Goal: Task Accomplishment & Management: Manage account settings

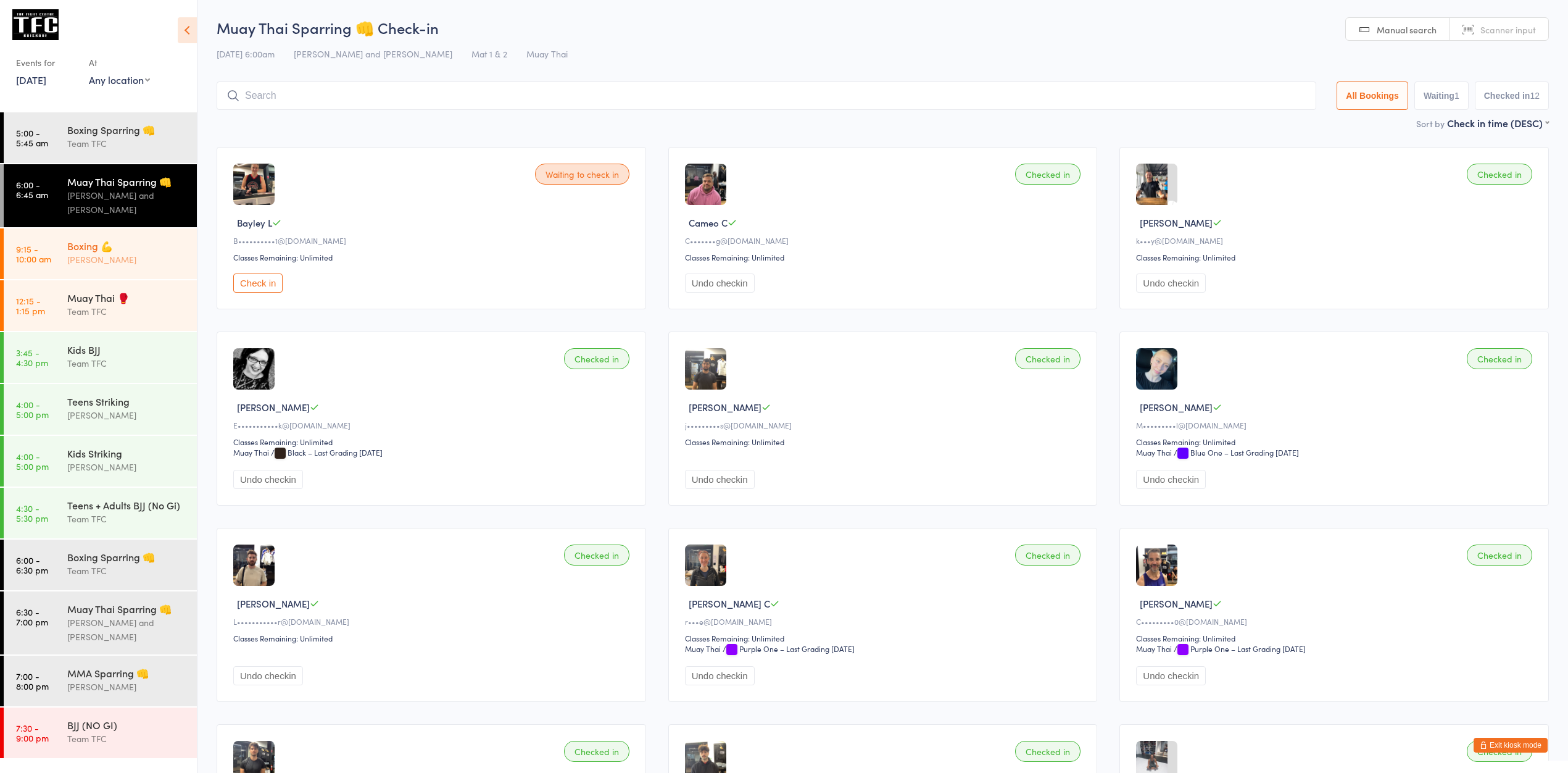
click at [124, 240] on div "Boxing 💪 Dan Hearn" at bounding box center [132, 252] width 130 height 48
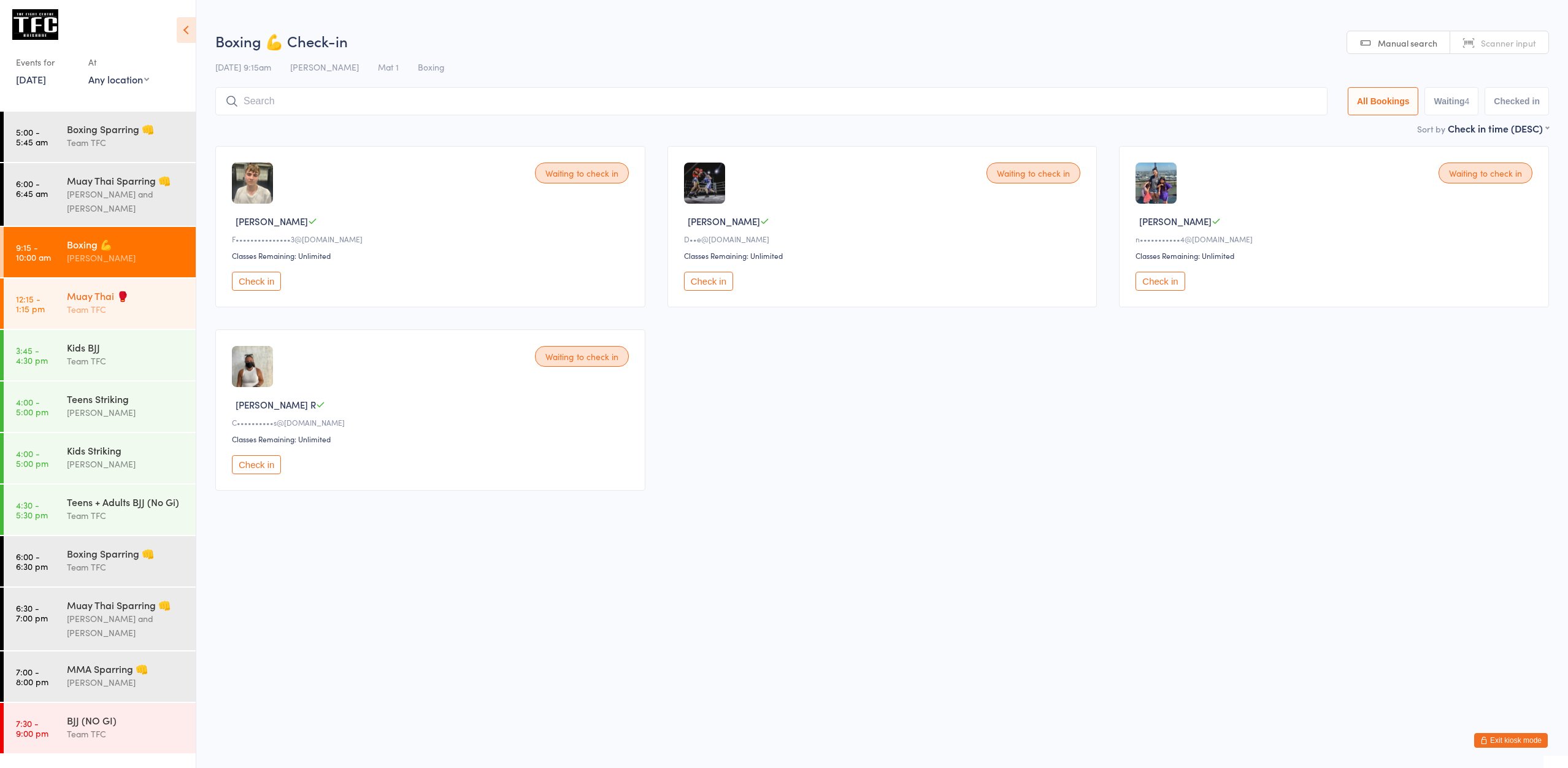
click at [128, 322] on div "Muay Thai 🥊 Team TFC" at bounding box center [131, 302] width 129 height 48
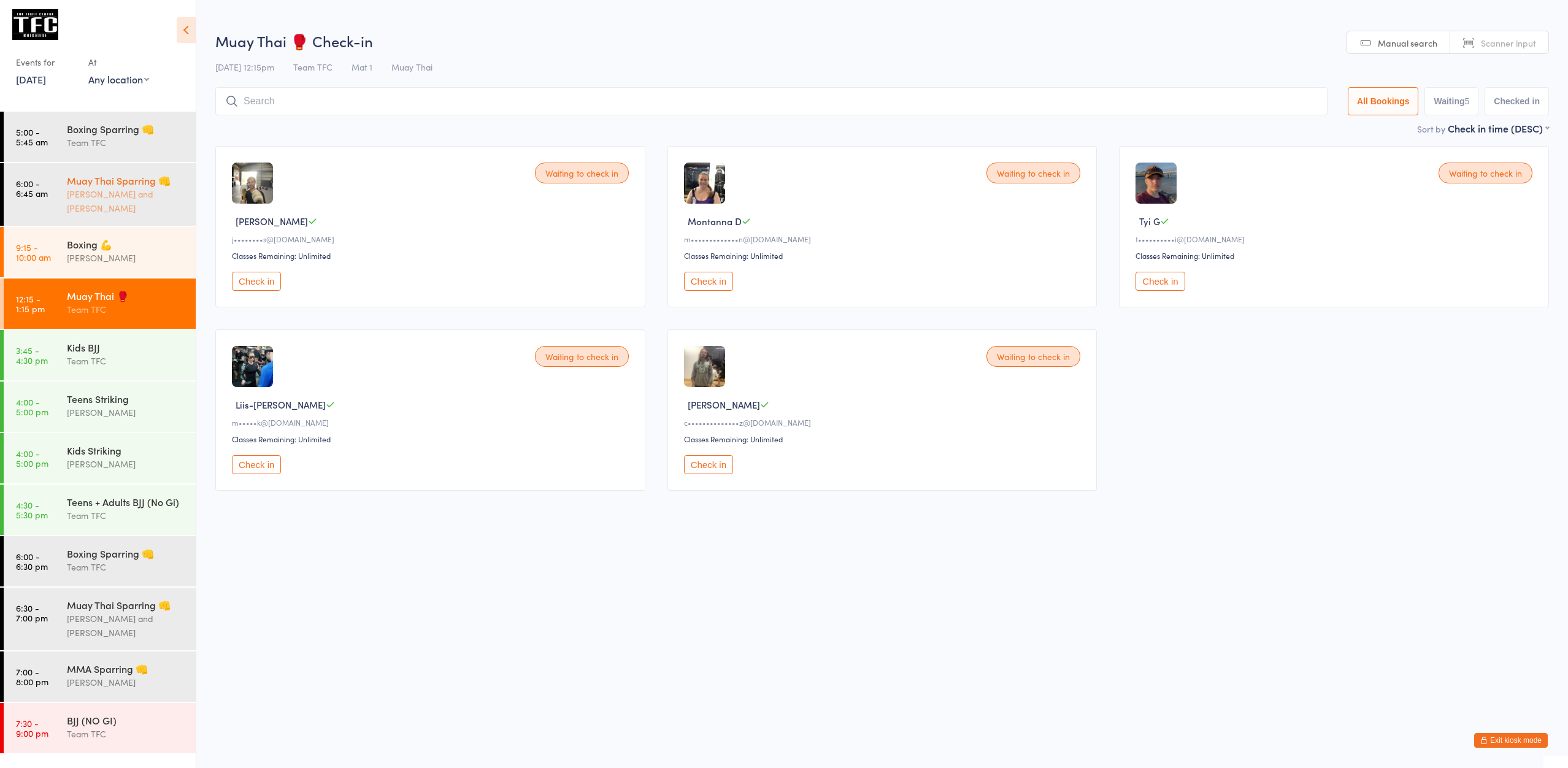
click at [119, 209] on div "[PERSON_NAME] and [PERSON_NAME]" at bounding box center [126, 201] width 119 height 28
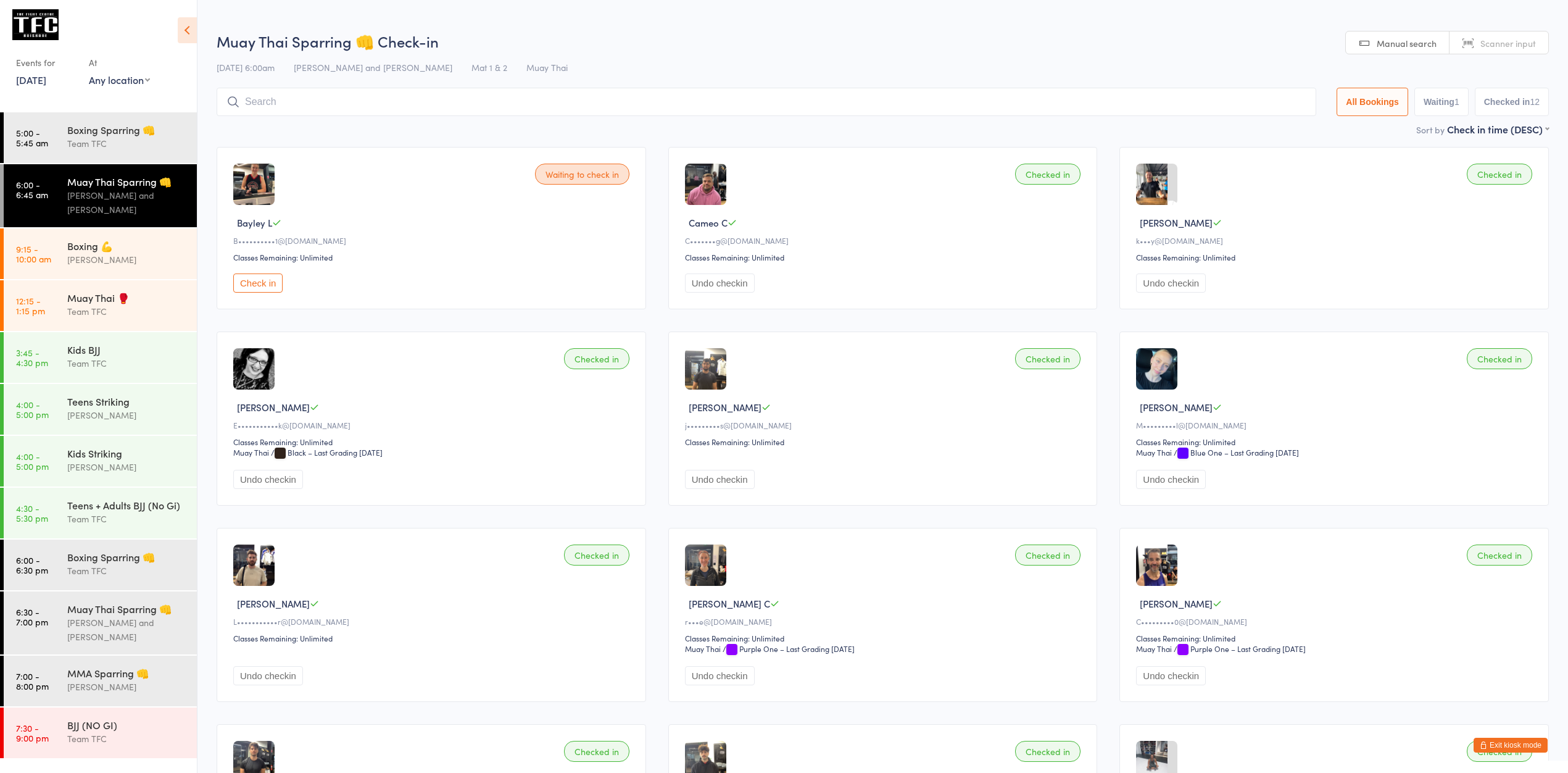
click at [1499, 750] on button "Exit kiosk mode" at bounding box center [1510, 745] width 74 height 15
click at [1486, 742] on icon "button" at bounding box center [1484, 745] width 8 height 8
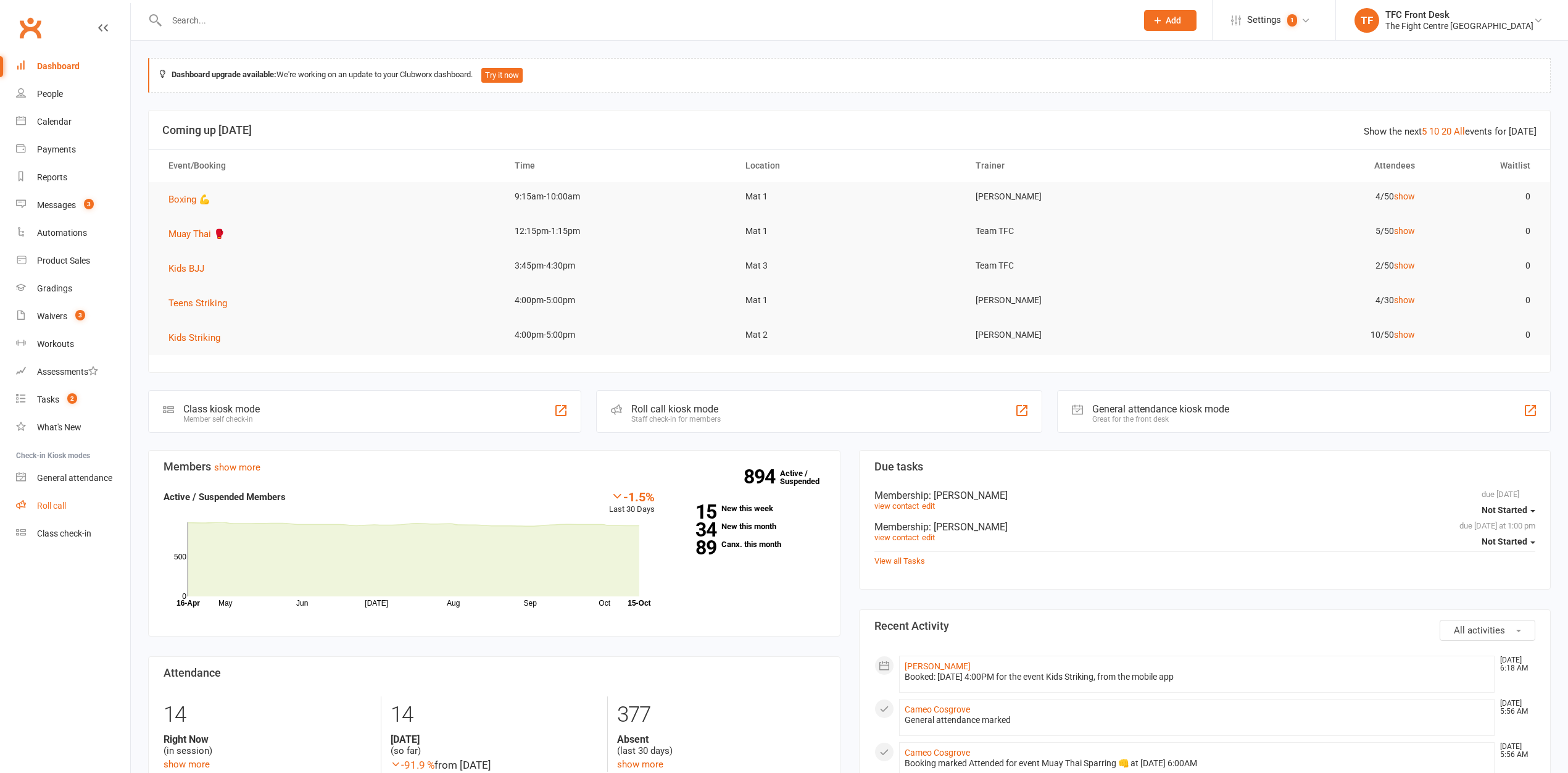
click at [95, 508] on link "Roll call" at bounding box center [73, 506] width 114 height 28
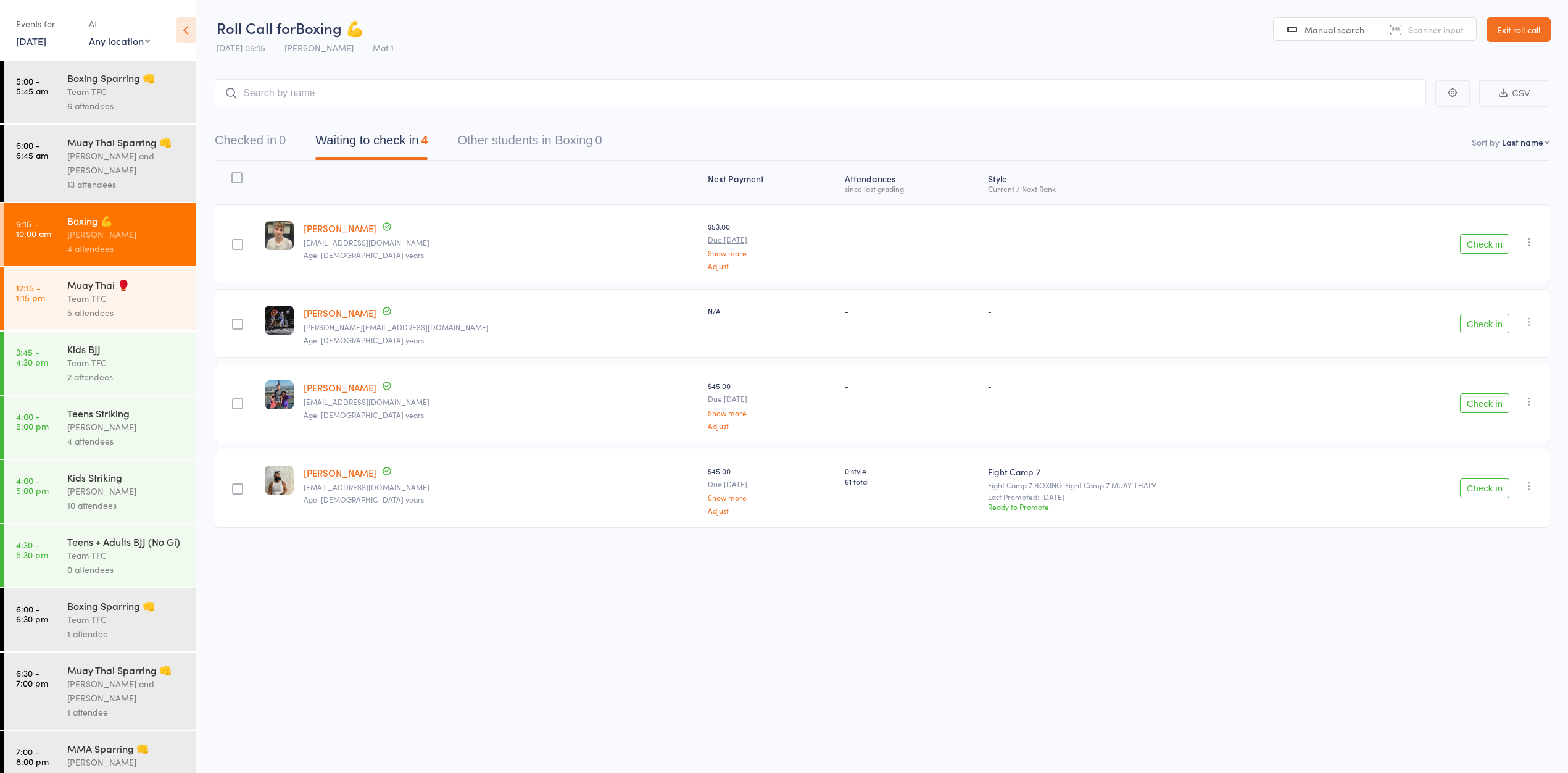
click at [46, 167] on link "6:00 - 6:45 am Muay Thai Sparring 👊 Ben Johnston and James Jarvie 13 attendees" at bounding box center [100, 162] width 191 height 77
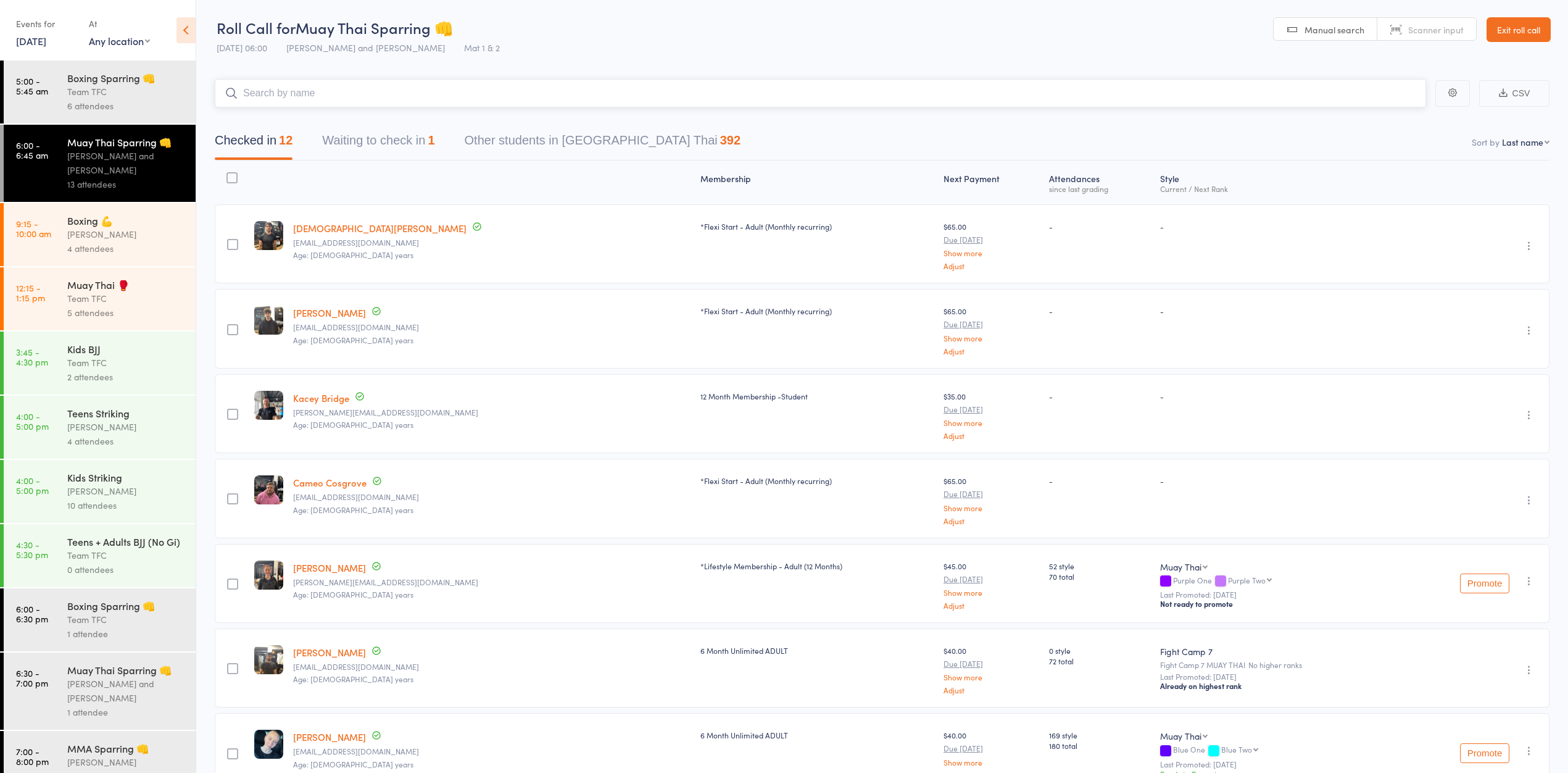
click at [406, 148] on button "Waiting to check in 1" at bounding box center [378, 143] width 112 height 32
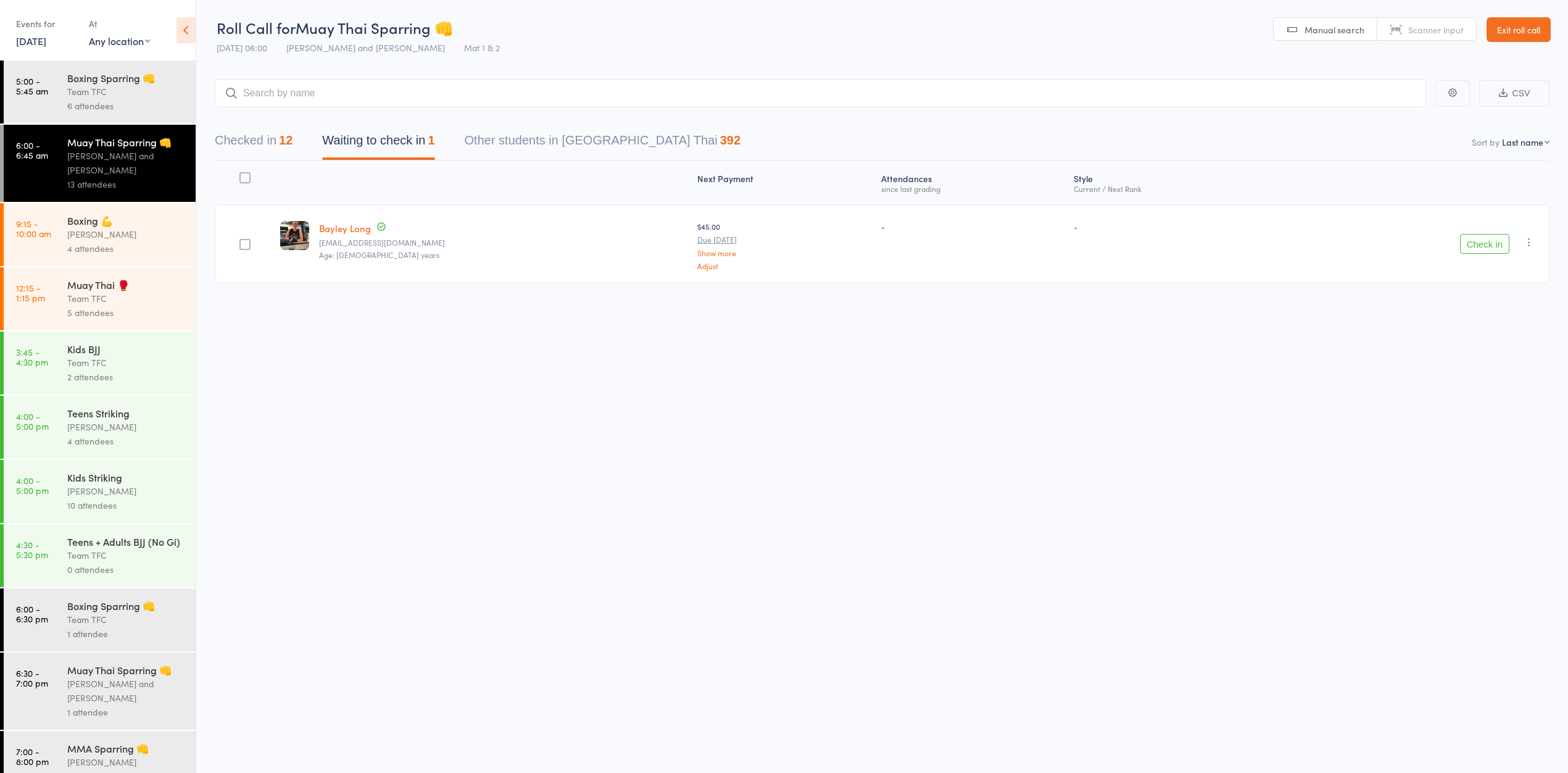
click at [1533, 238] on icon "button" at bounding box center [1528, 242] width 12 height 12
click at [1467, 360] on li "Mark absent" at bounding box center [1484, 366] width 101 height 17
click at [104, 100] on div "Boxing Sparring 👊 Team TFC 6 attendees" at bounding box center [131, 92] width 128 height 63
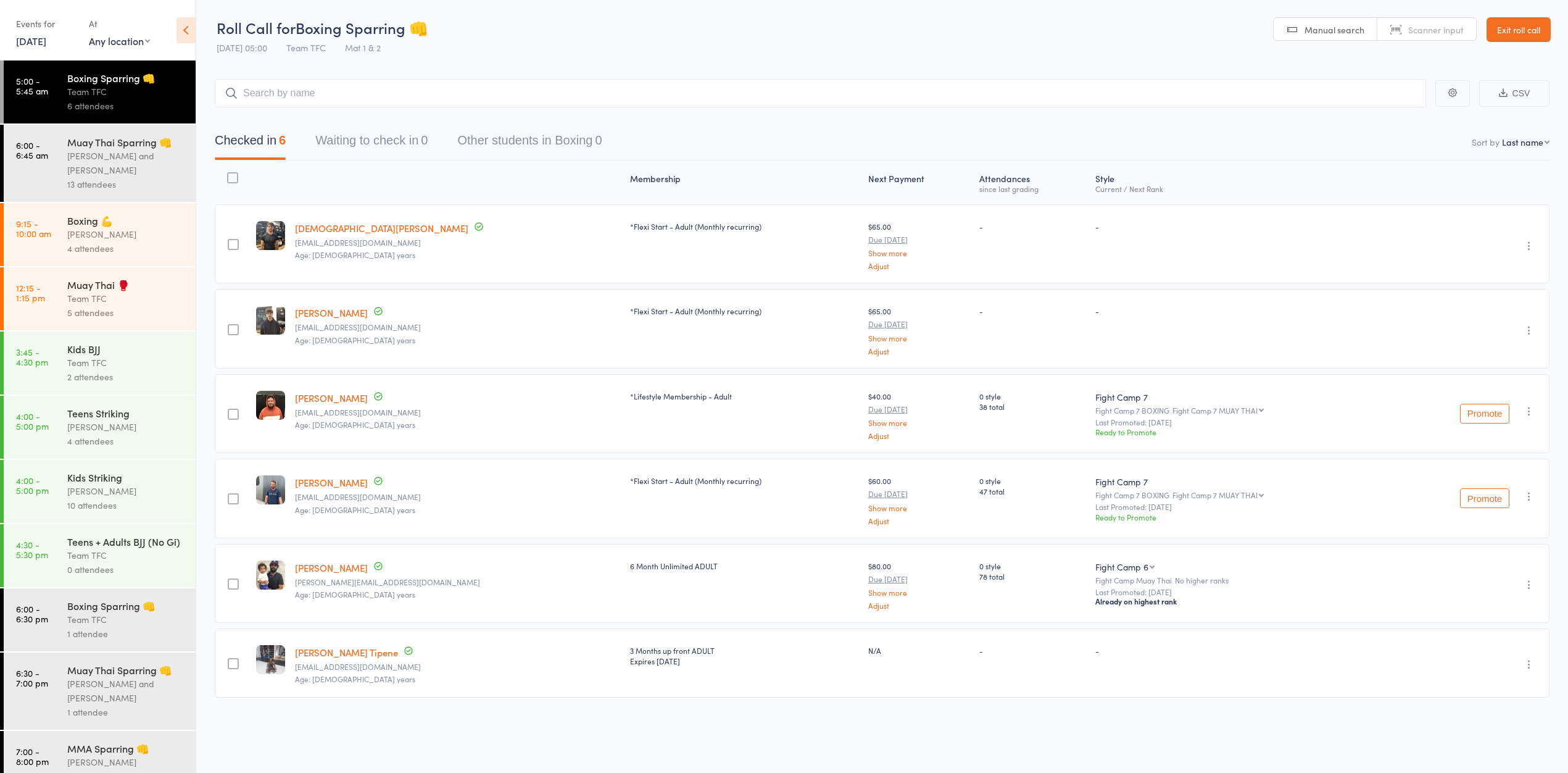
click at [78, 177] on div "[PERSON_NAME] and [PERSON_NAME]" at bounding box center [126, 163] width 118 height 28
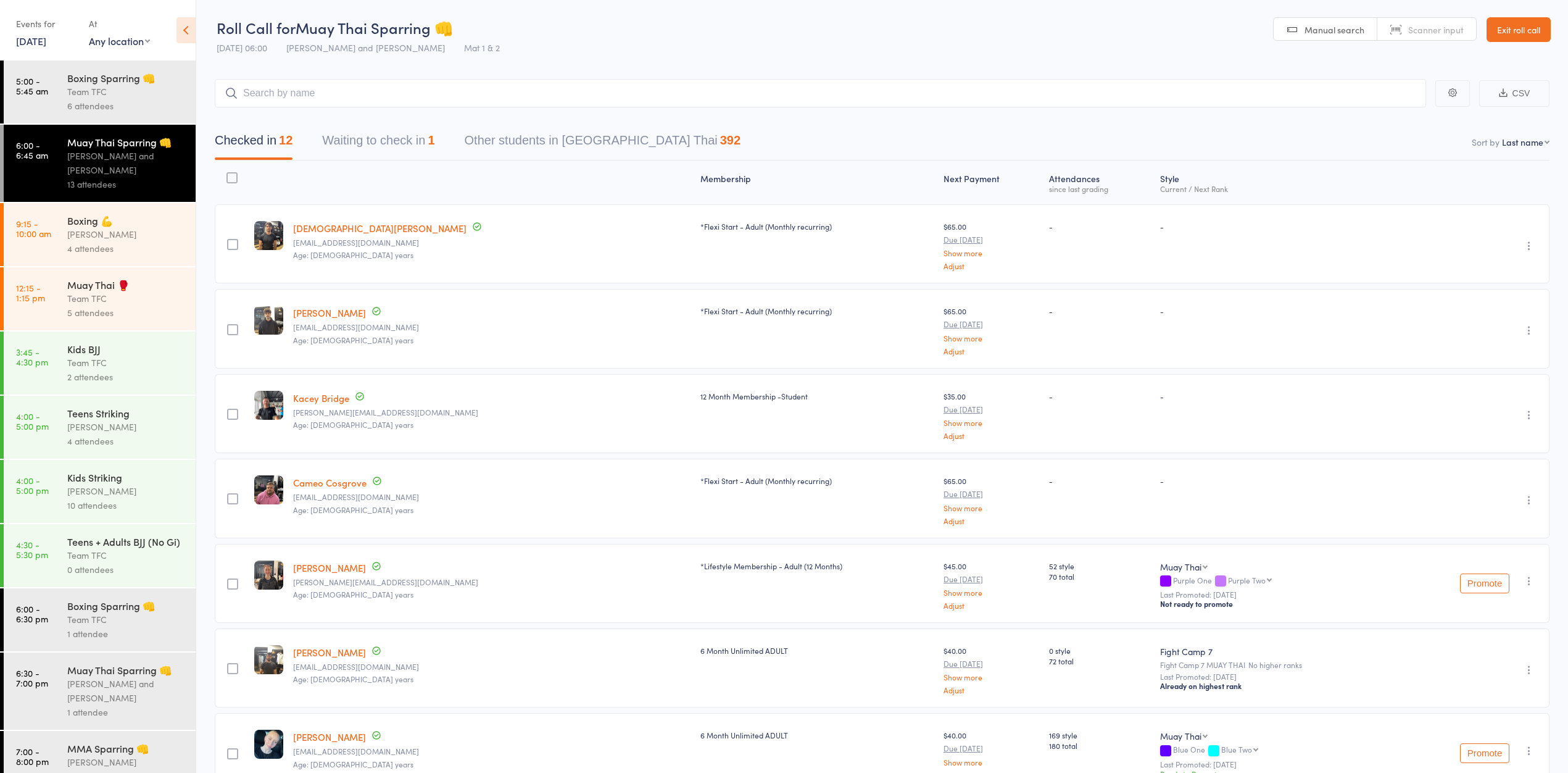
click at [121, 237] on div "[PERSON_NAME]" at bounding box center [126, 233] width 118 height 14
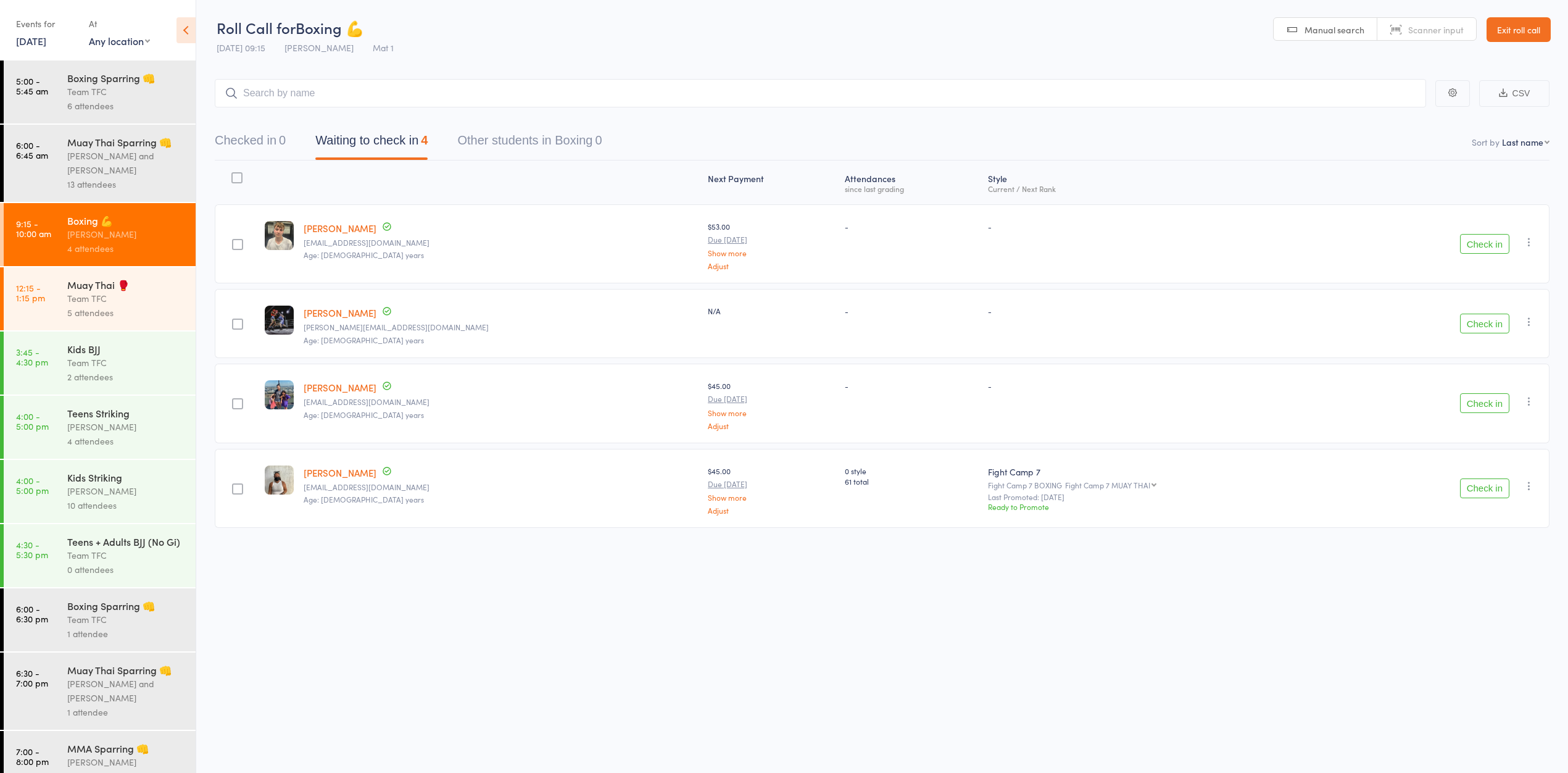
click at [345, 384] on link "[PERSON_NAME]" at bounding box center [339, 388] width 73 height 13
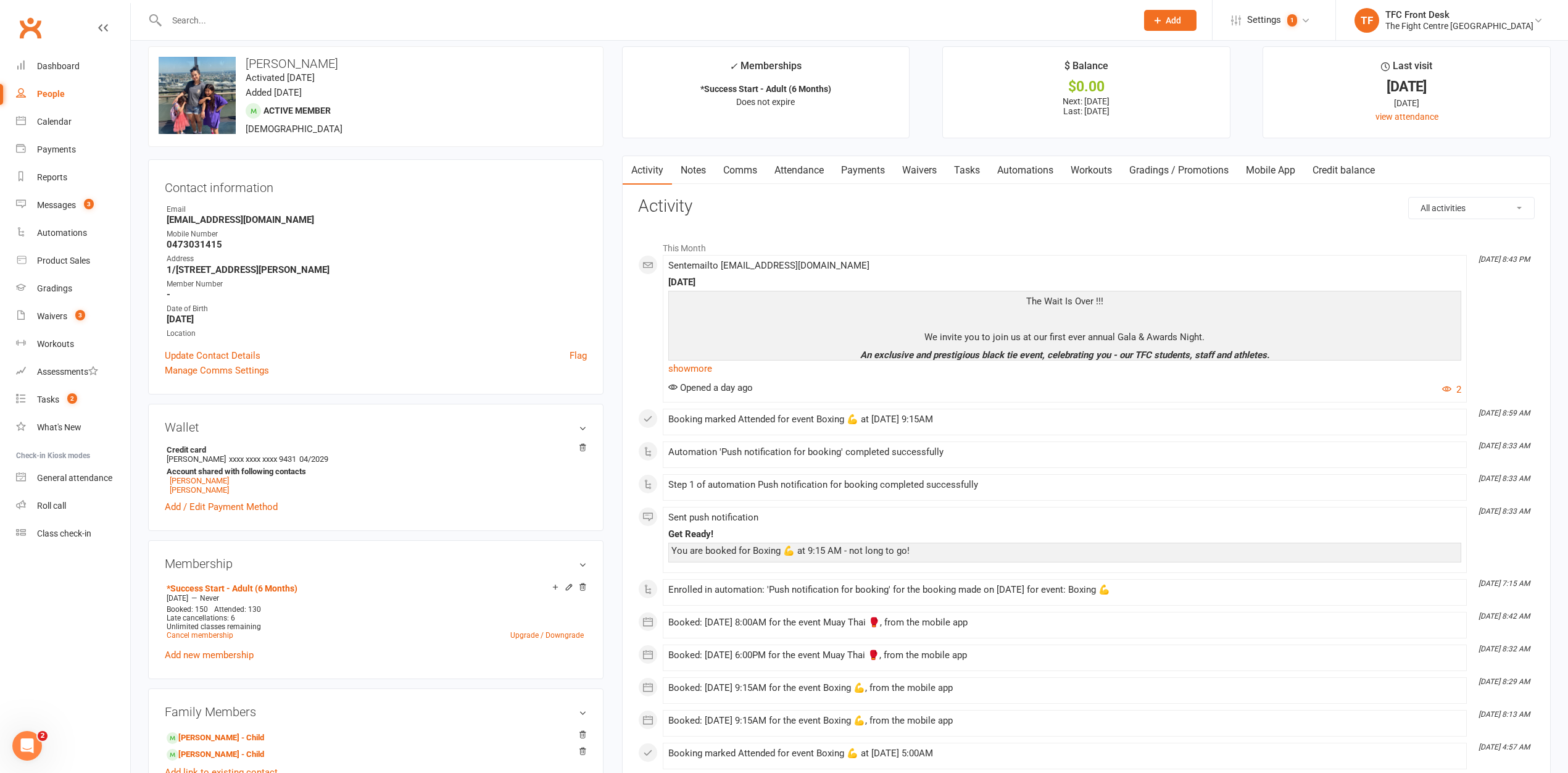
scroll to position [34, 0]
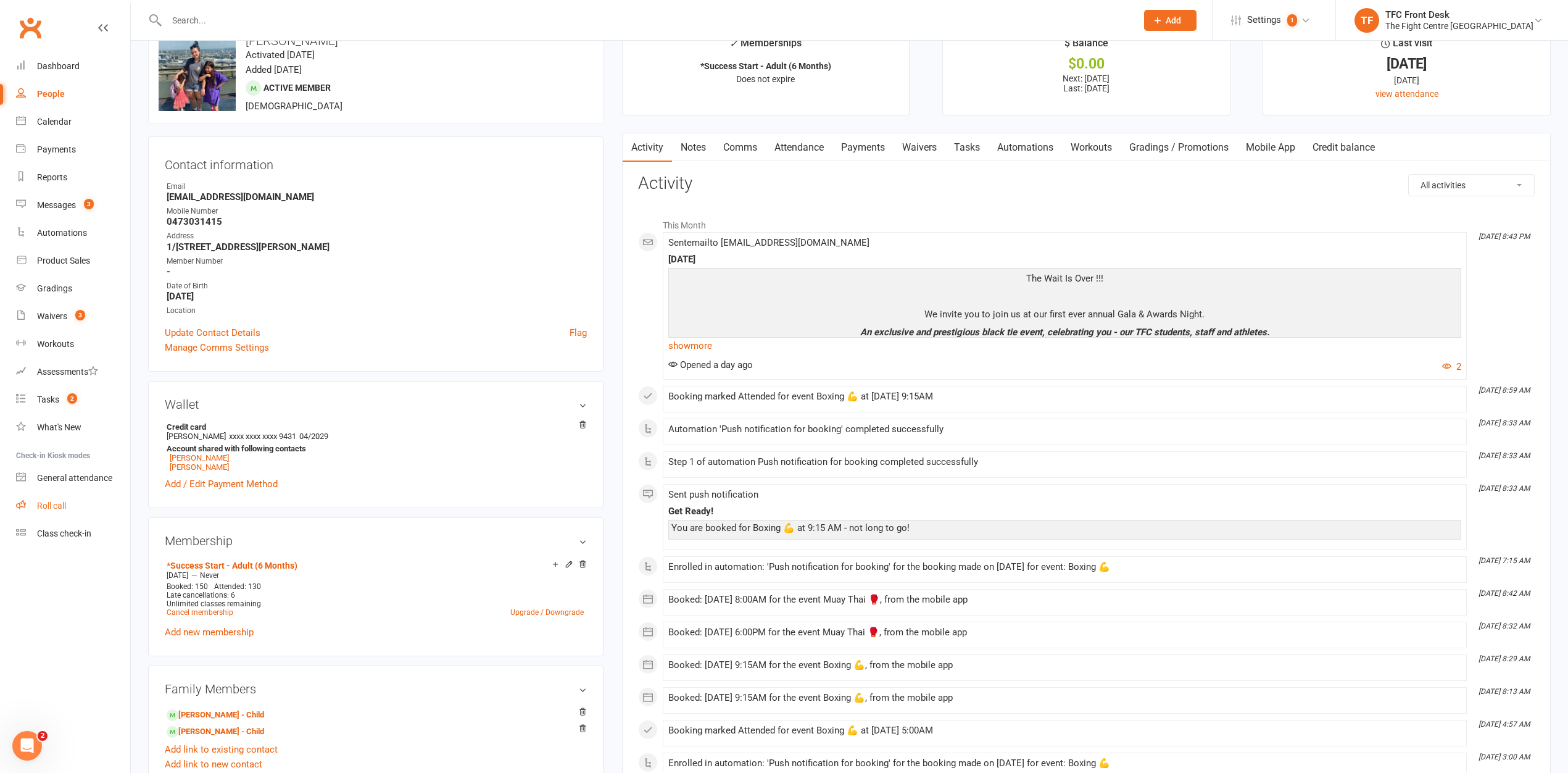
click at [61, 512] on link "Roll call" at bounding box center [73, 506] width 114 height 28
